Goal: Transaction & Acquisition: Obtain resource

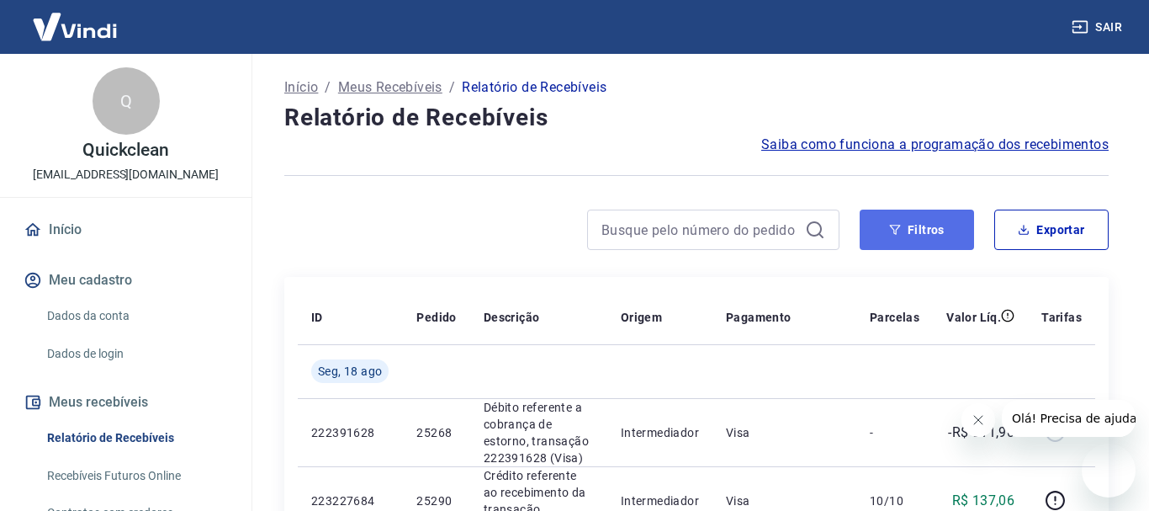
click at [886, 235] on button "Filtros" at bounding box center [917, 229] width 114 height 40
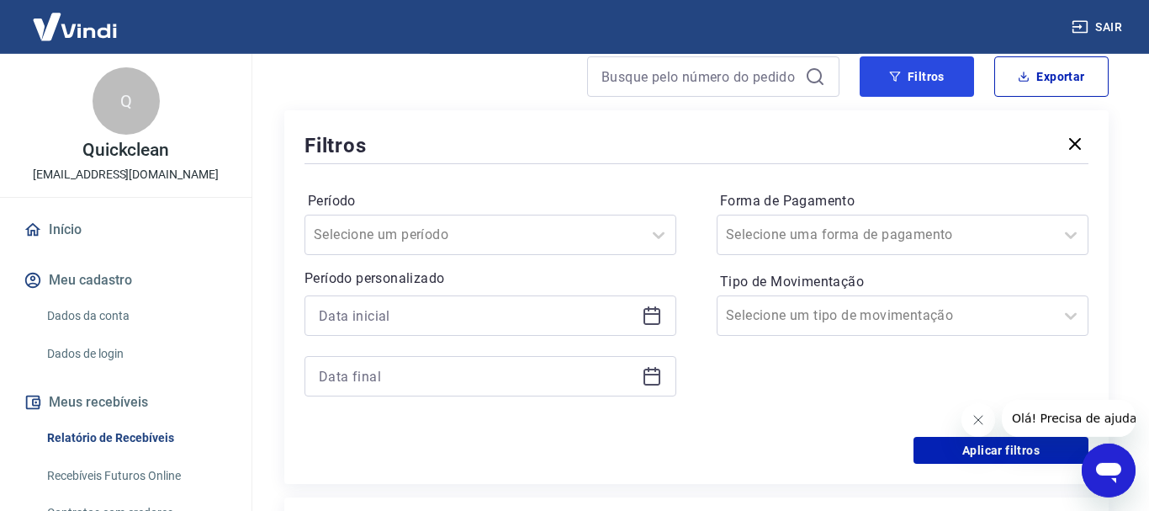
scroll to position [172, 0]
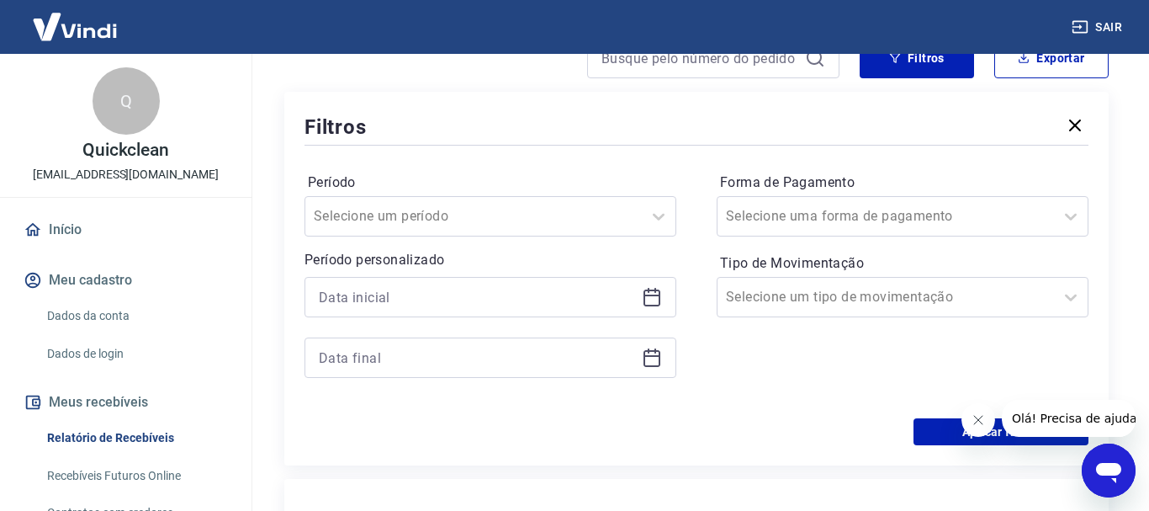
click at [643, 294] on icon at bounding box center [652, 297] width 20 height 20
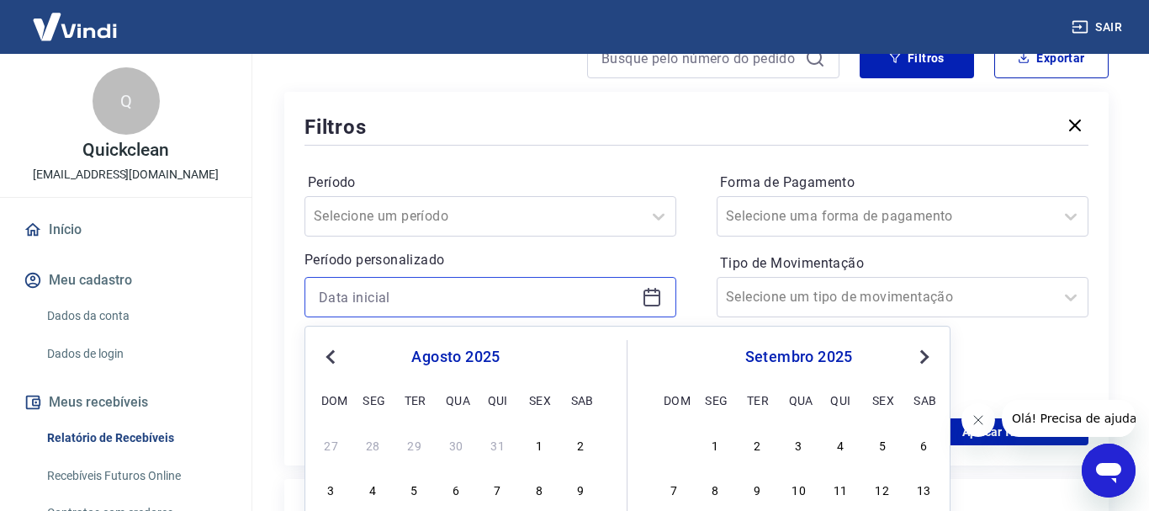
scroll to position [257, 0]
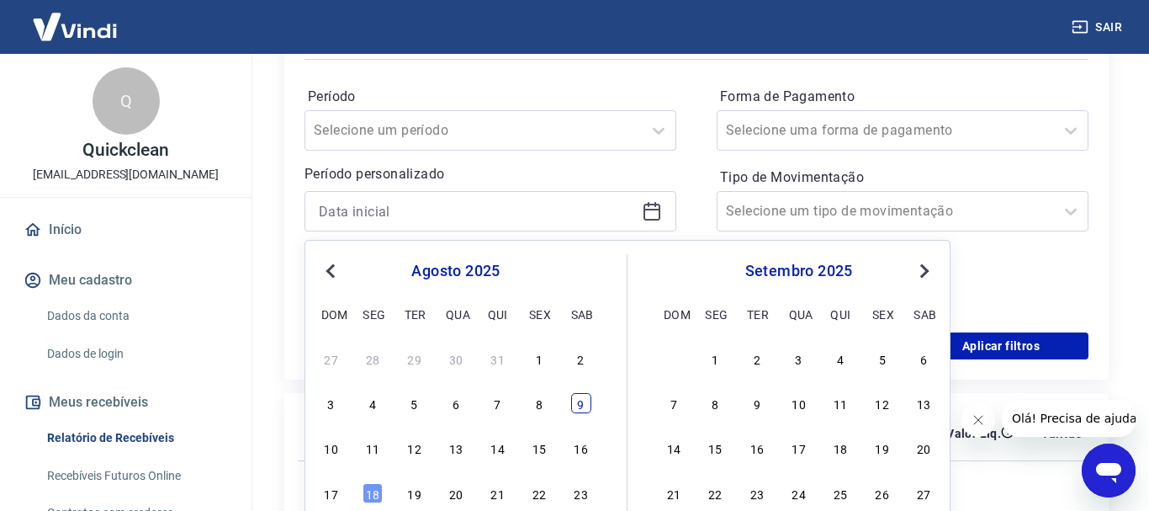
click at [576, 409] on div "9" at bounding box center [581, 403] width 20 height 20
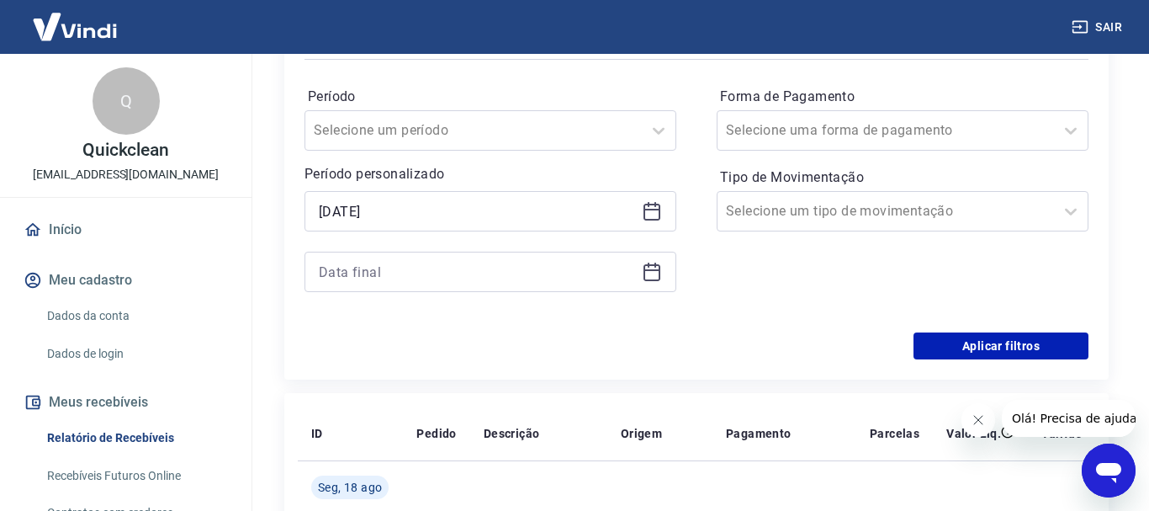
type input "[DATE]"
click at [653, 273] on icon at bounding box center [652, 272] width 20 height 20
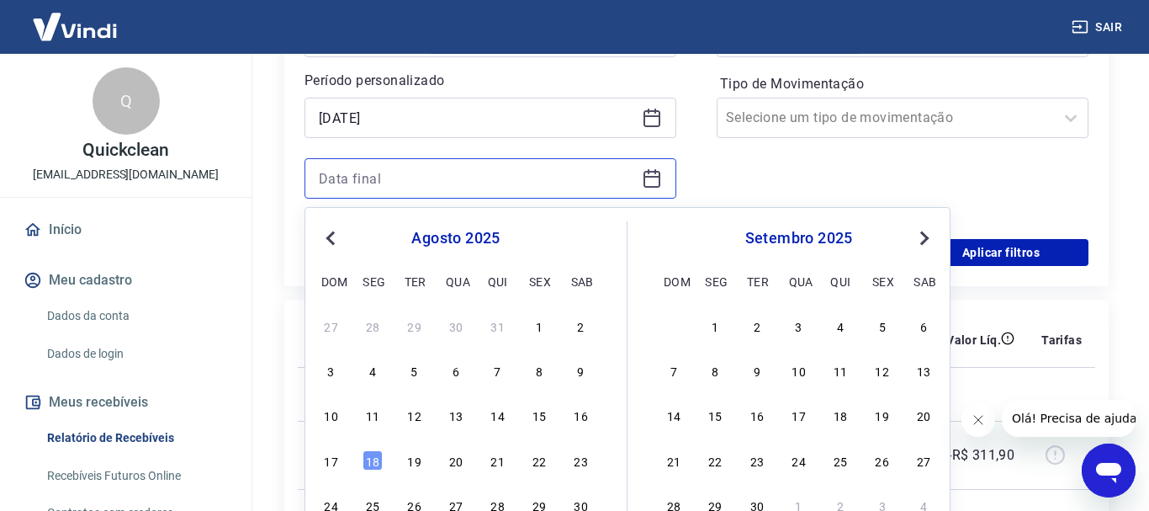
scroll to position [429, 0]
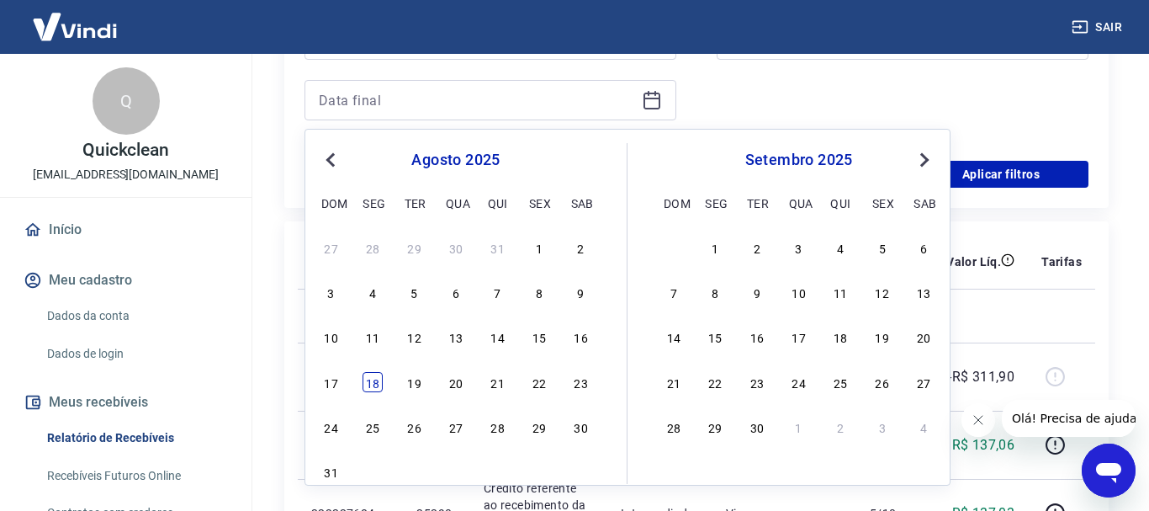
click at [365, 374] on div "18" at bounding box center [373, 382] width 20 height 20
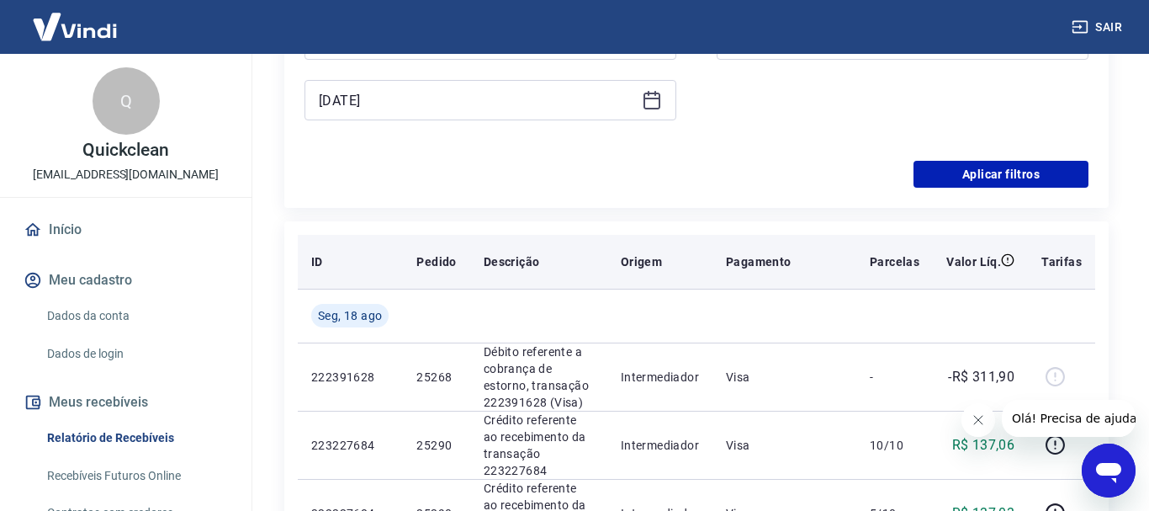
type input "[DATE]"
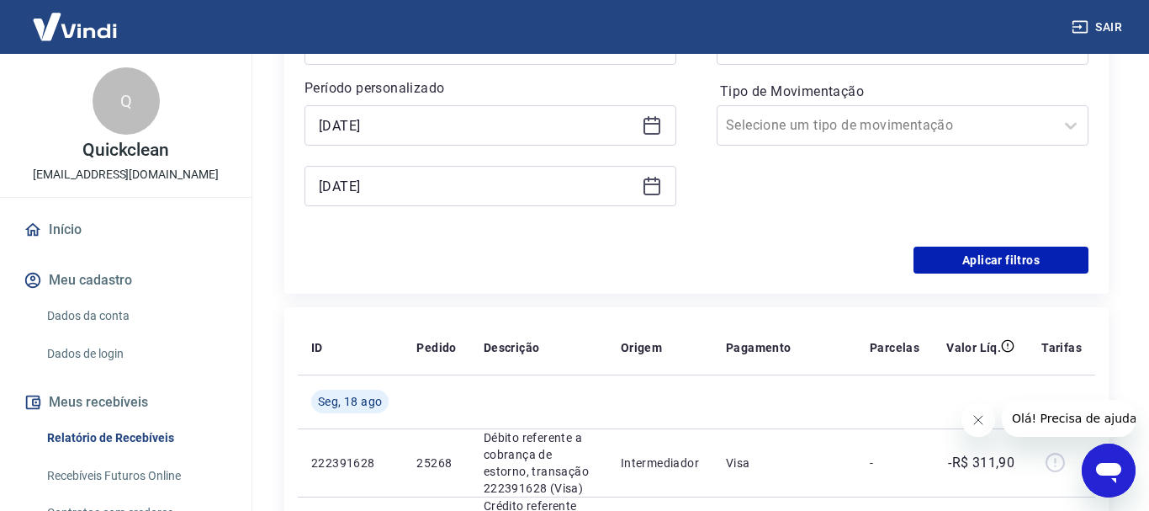
scroll to position [257, 0]
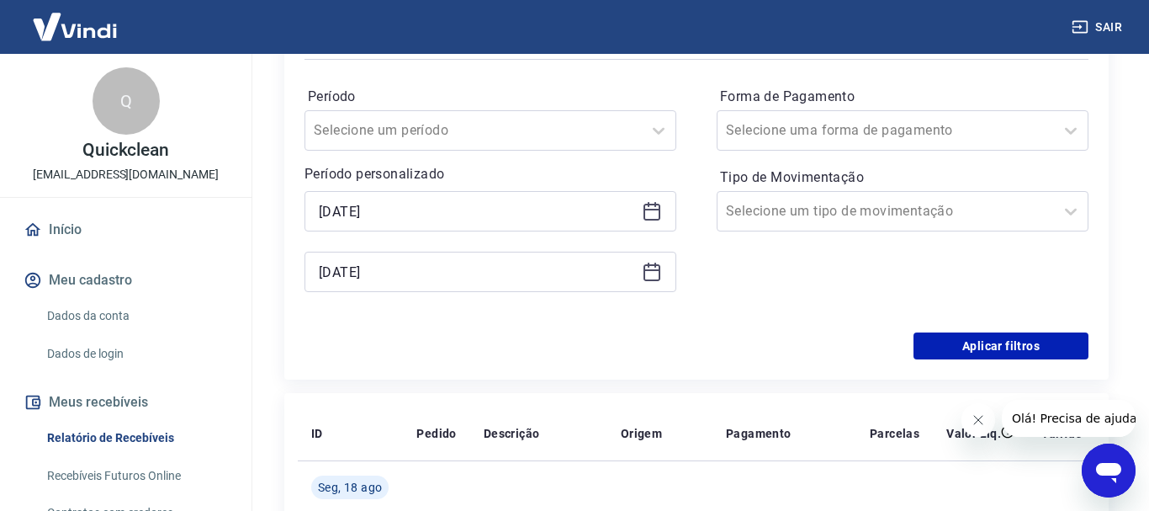
click at [650, 211] on icon at bounding box center [652, 211] width 20 height 20
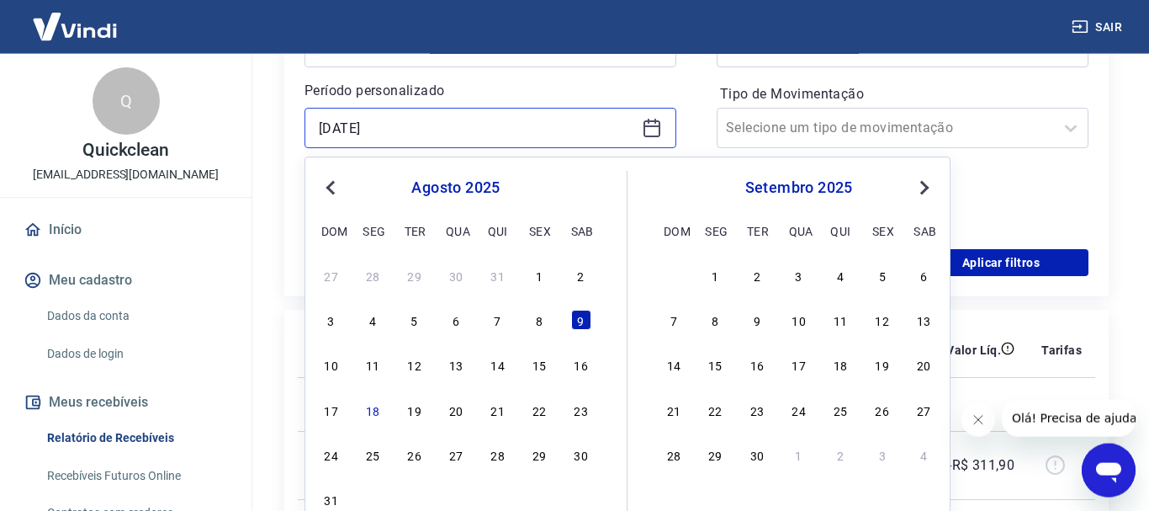
scroll to position [429, 0]
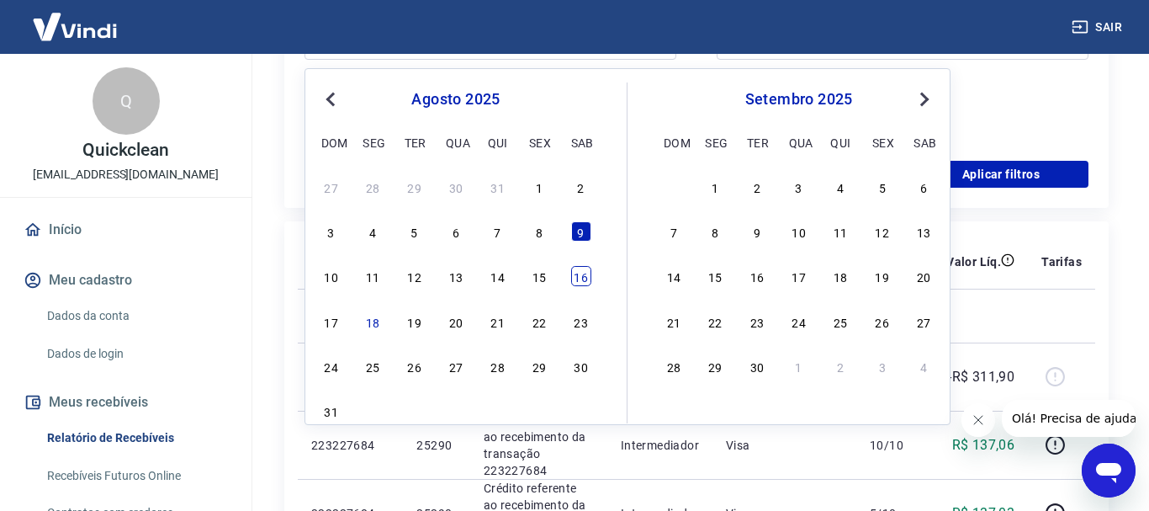
click at [578, 273] on div "16" at bounding box center [581, 276] width 20 height 20
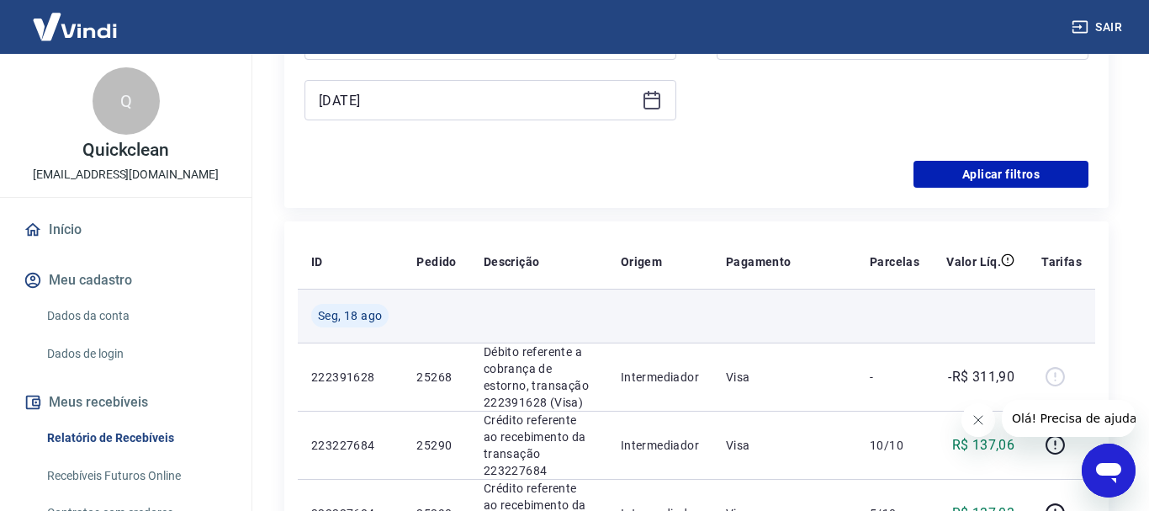
type input "[DATE]"
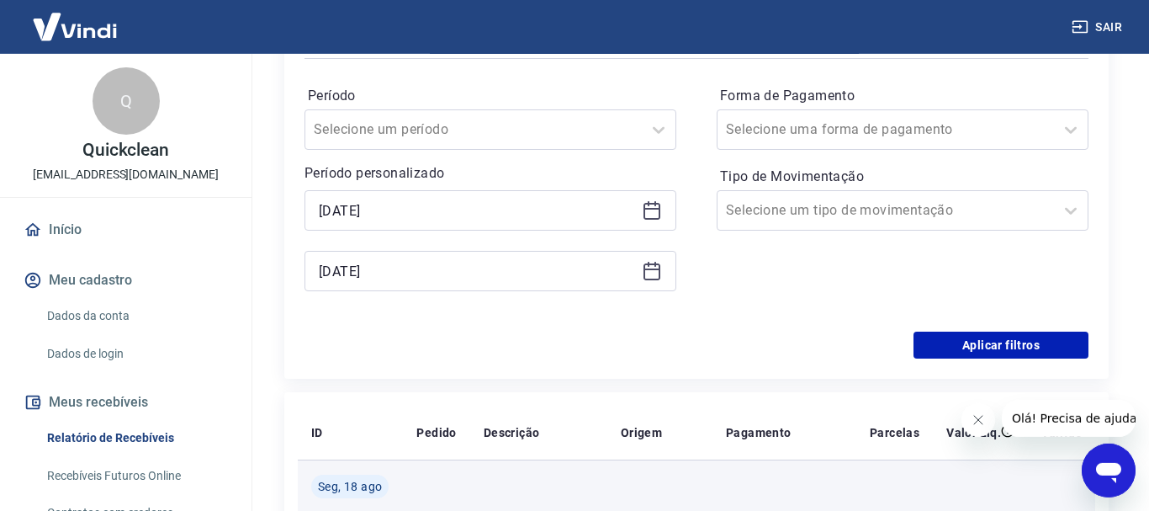
scroll to position [257, 0]
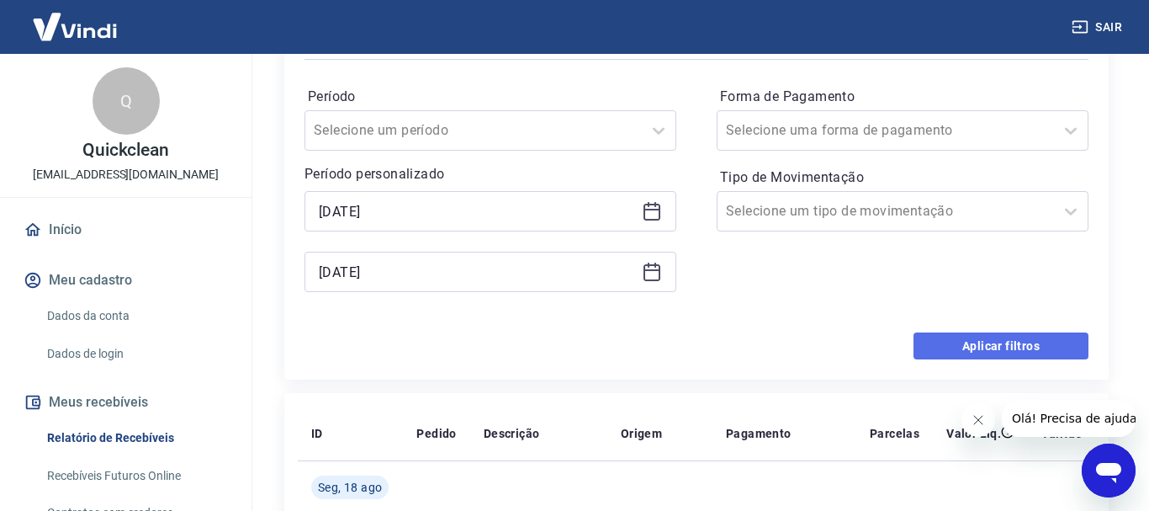
click at [992, 347] on button "Aplicar filtros" at bounding box center [1001, 345] width 175 height 27
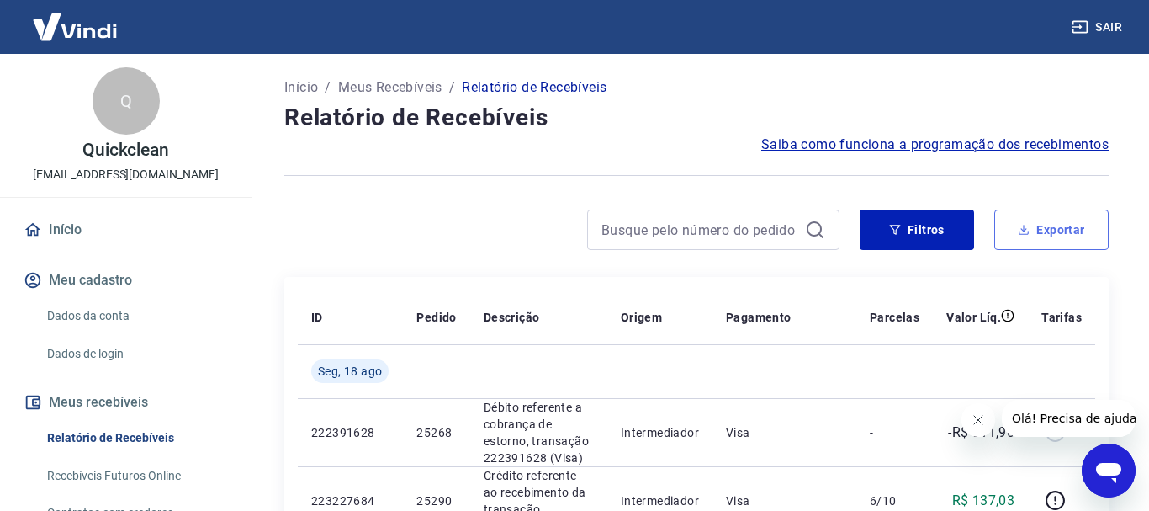
click at [1014, 228] on button "Exportar" at bounding box center [1051, 229] width 114 height 40
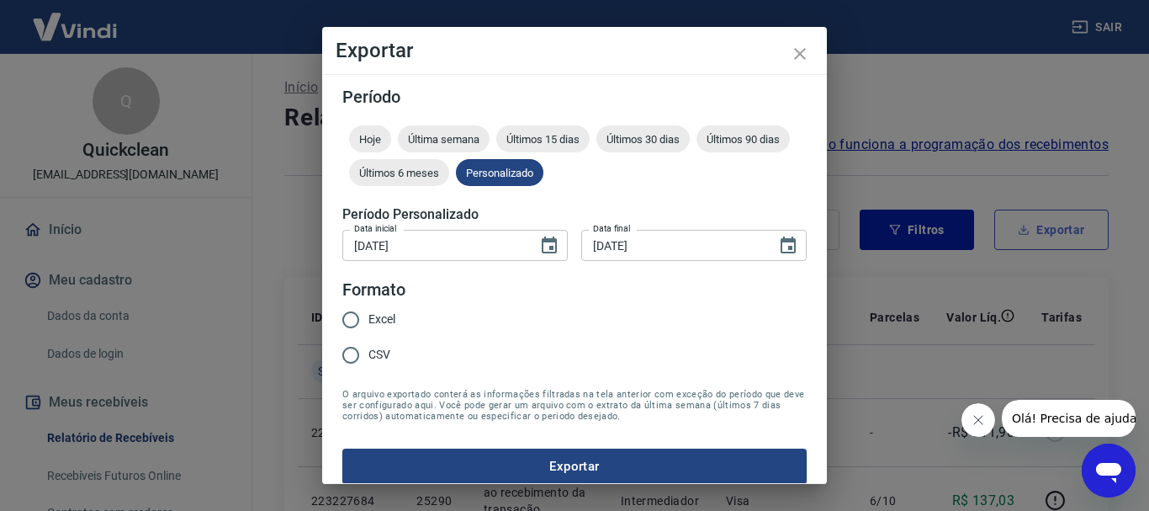
type input "[DATE]"
click at [390, 319] on span "Excel" at bounding box center [382, 319] width 27 height 18
click at [369, 319] on input "Excel" at bounding box center [350, 319] width 35 height 35
radio input "true"
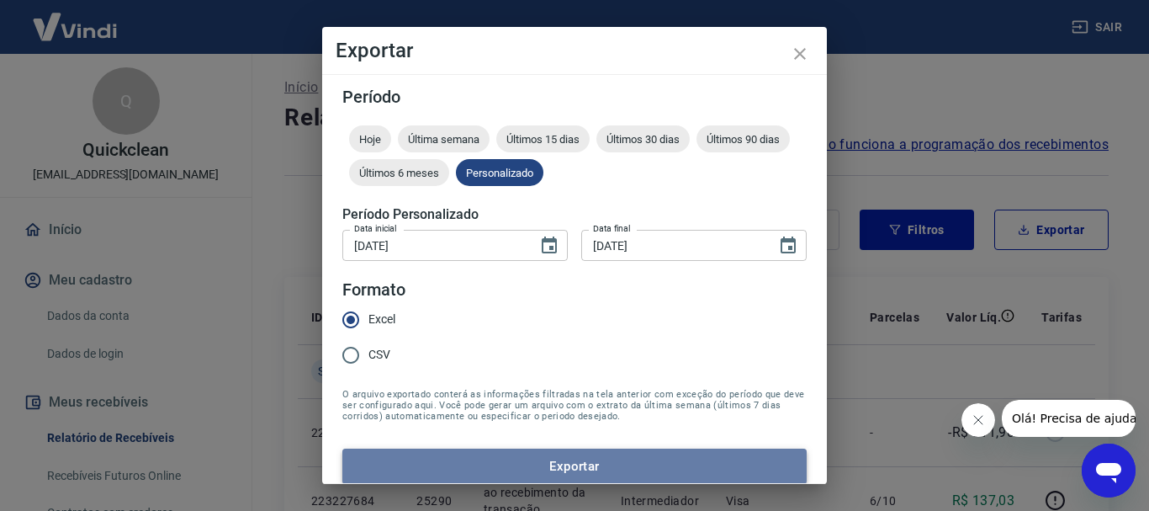
click at [485, 460] on button "Exportar" at bounding box center [574, 465] width 464 height 35
